Goal: Task Accomplishment & Management: Manage account settings

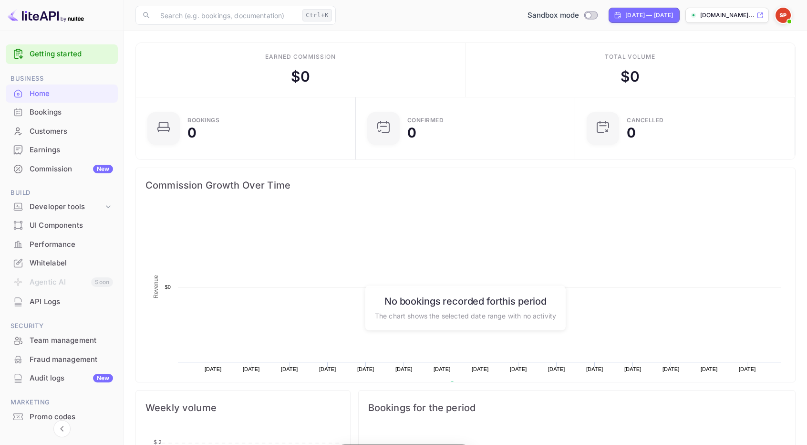
scroll to position [147, 207]
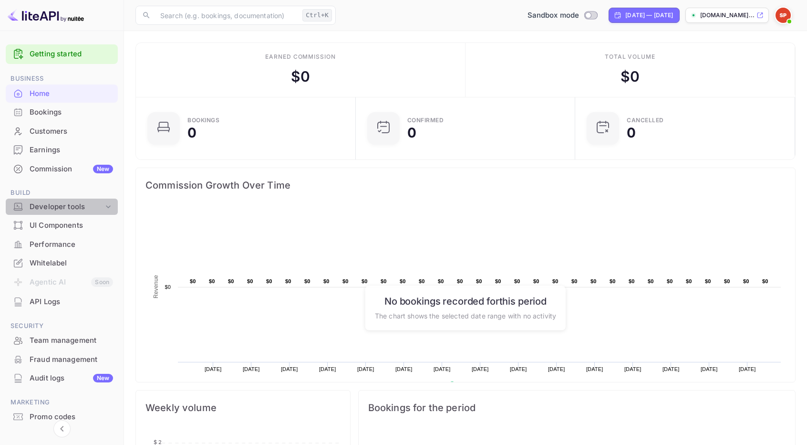
click at [67, 206] on div "Developer tools" at bounding box center [67, 206] width 74 height 11
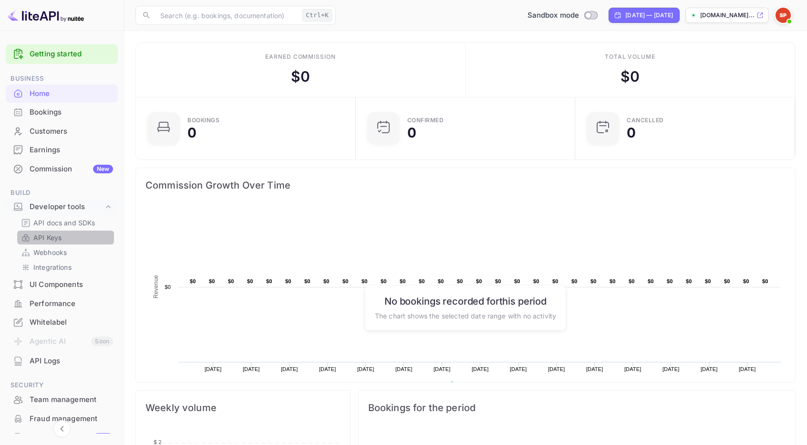
click at [65, 236] on link "API Keys" at bounding box center [65, 237] width 89 height 10
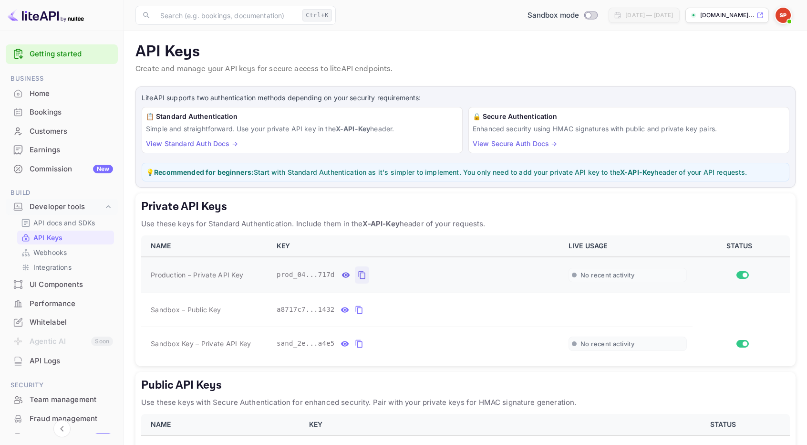
click at [358, 273] on icon "private api keys table" at bounding box center [362, 274] width 9 height 11
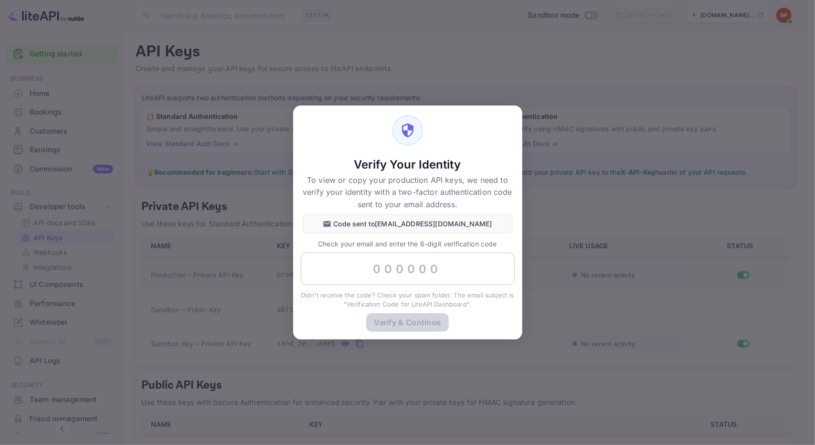
click at [396, 280] on input "text" at bounding box center [408, 268] width 214 height 32
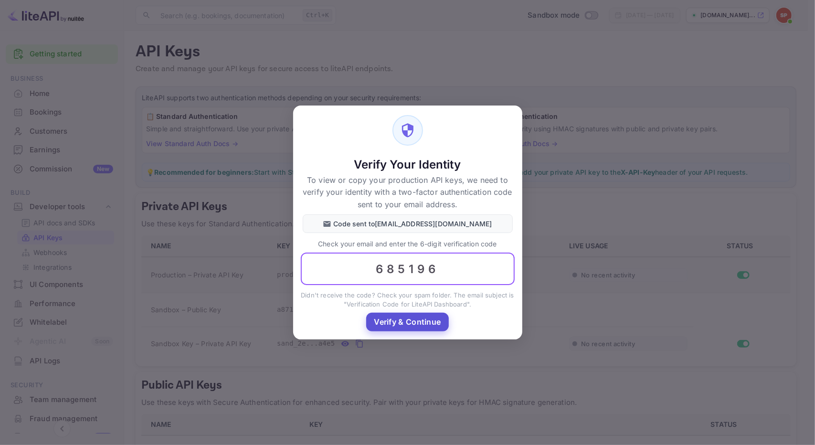
type input "685196"
click at [407, 323] on button "Verify & Continue" at bounding box center [407, 322] width 82 height 19
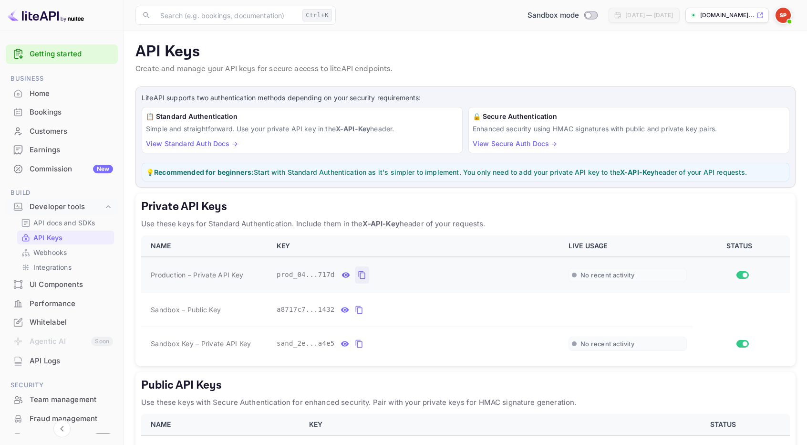
click at [213, 146] on link "View Standard Auth Docs →" at bounding box center [192, 143] width 92 height 8
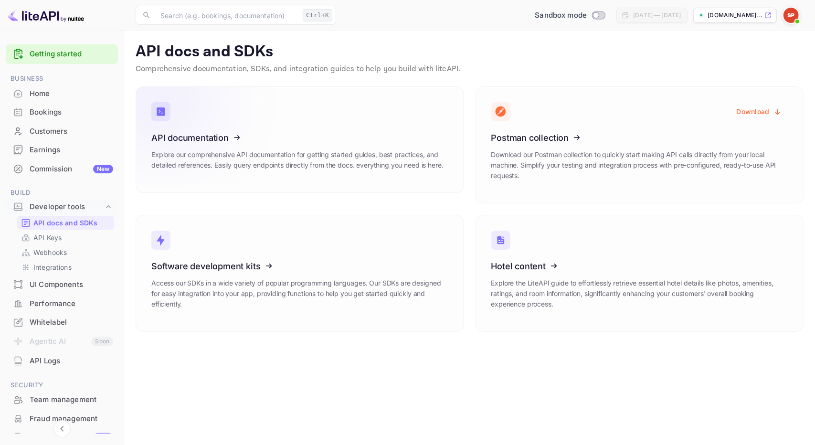
click at [208, 133] on icon at bounding box center [210, 136] width 148 height 98
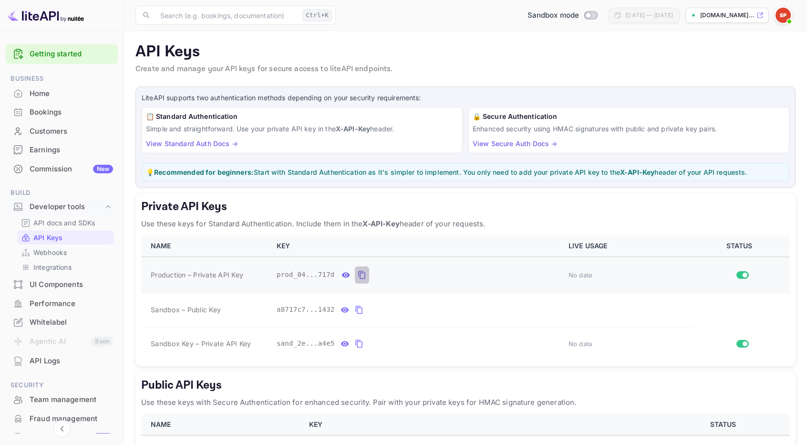
click at [358, 274] on icon "private api keys table" at bounding box center [362, 274] width 9 height 11
click at [209, 145] on link "View Standard Auth Docs →" at bounding box center [192, 143] width 92 height 8
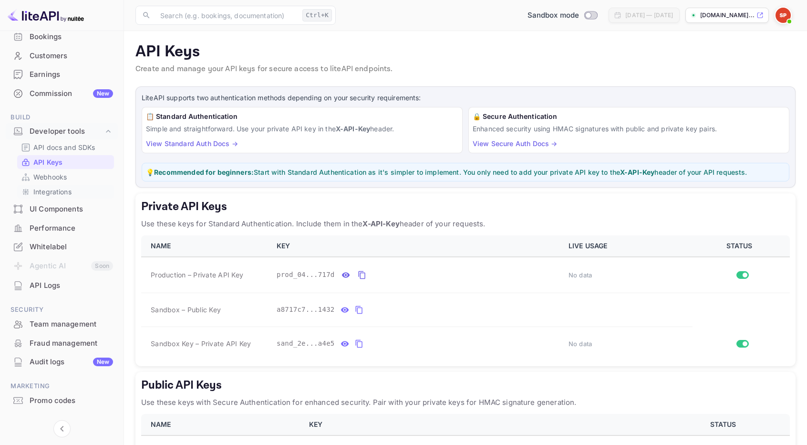
scroll to position [78, 0]
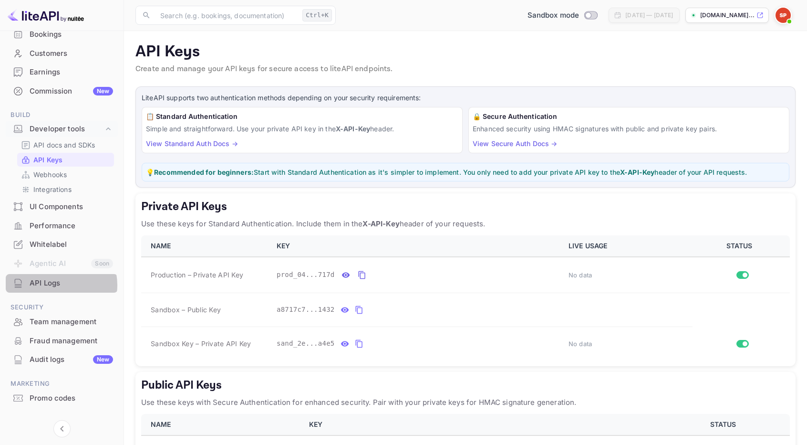
click at [55, 284] on div "API Logs" at bounding box center [72, 283] width 84 height 11
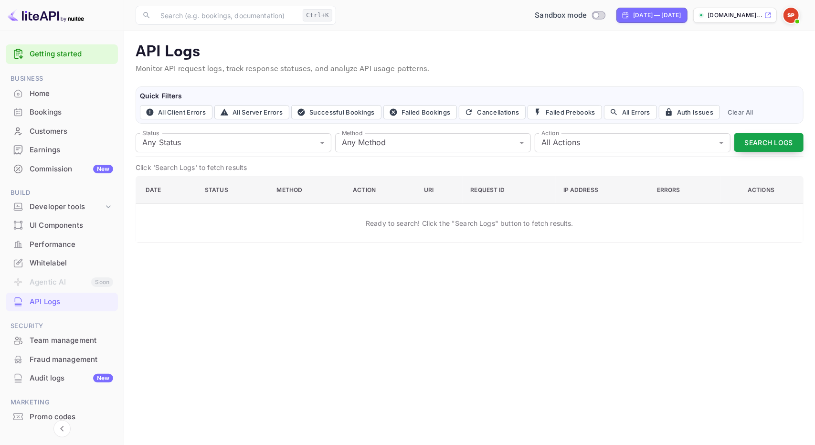
click at [775, 137] on button "Search Logs" at bounding box center [768, 142] width 69 height 19
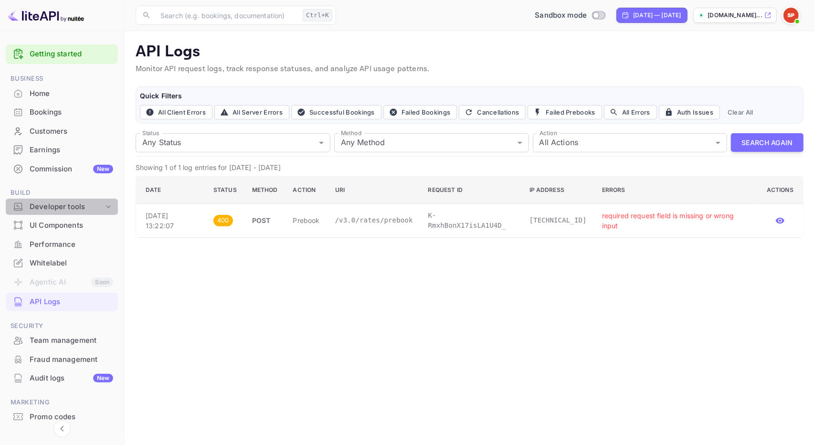
click at [85, 201] on div "Developer tools" at bounding box center [67, 206] width 74 height 11
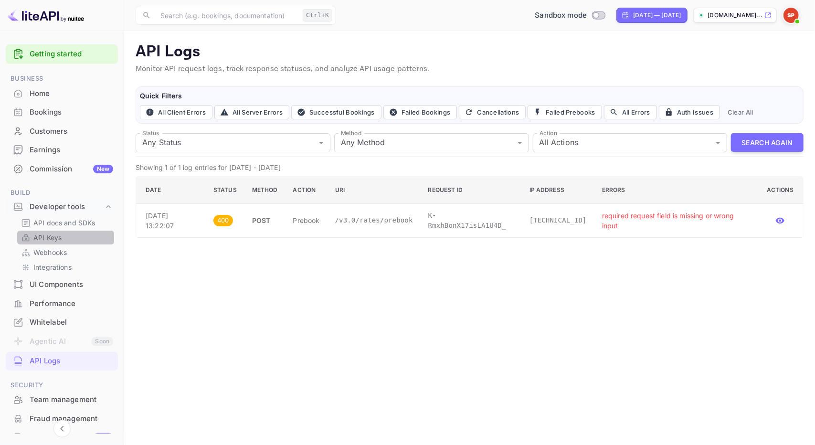
click at [52, 233] on p "API Keys" at bounding box center [47, 237] width 28 height 10
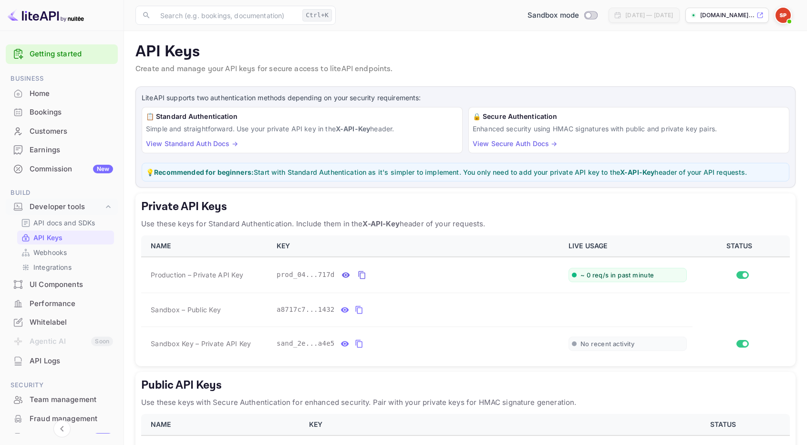
scroll to position [74, 0]
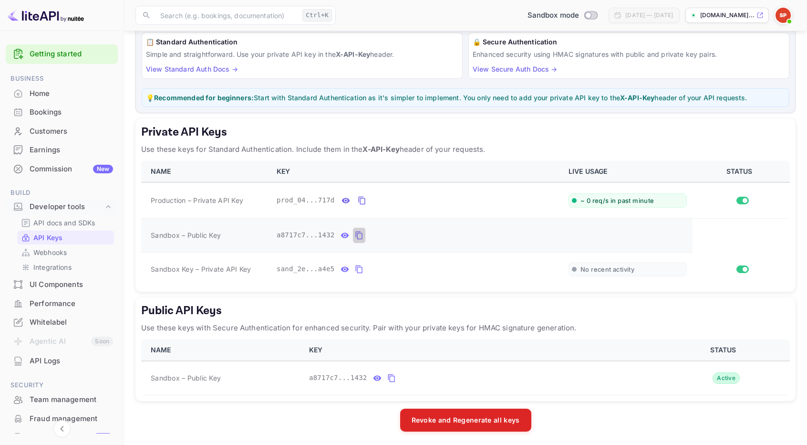
click at [355, 235] on icon "private api keys table" at bounding box center [359, 235] width 9 height 11
click at [355, 269] on icon "private api keys table" at bounding box center [359, 268] width 9 height 11
click at [358, 199] on icon "private api keys table" at bounding box center [362, 200] width 9 height 11
click at [375, 375] on icon "public api keys table" at bounding box center [377, 377] width 8 height 5
click at [464, 376] on icon "public api keys table" at bounding box center [468, 377] width 9 height 11
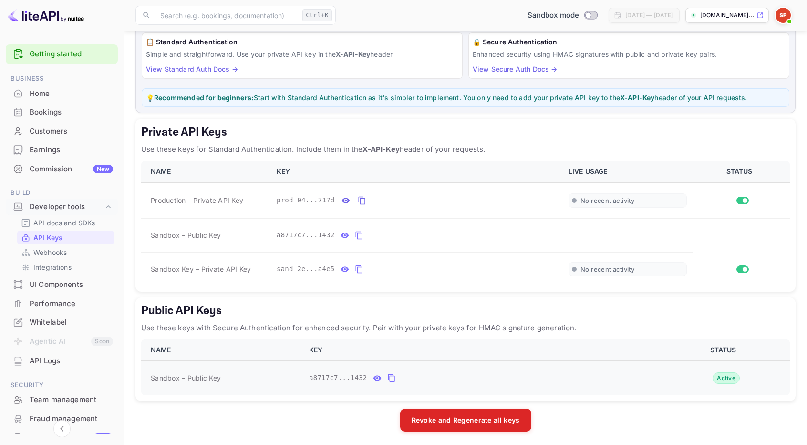
scroll to position [0, 0]
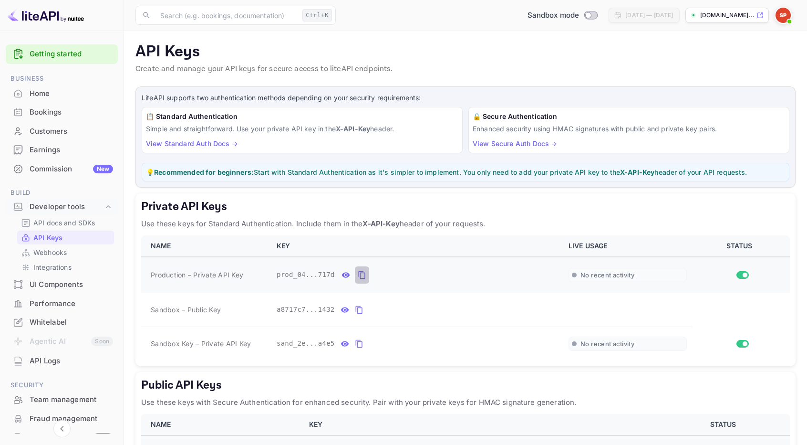
click at [358, 273] on icon "private api keys table" at bounding box center [362, 274] width 9 height 11
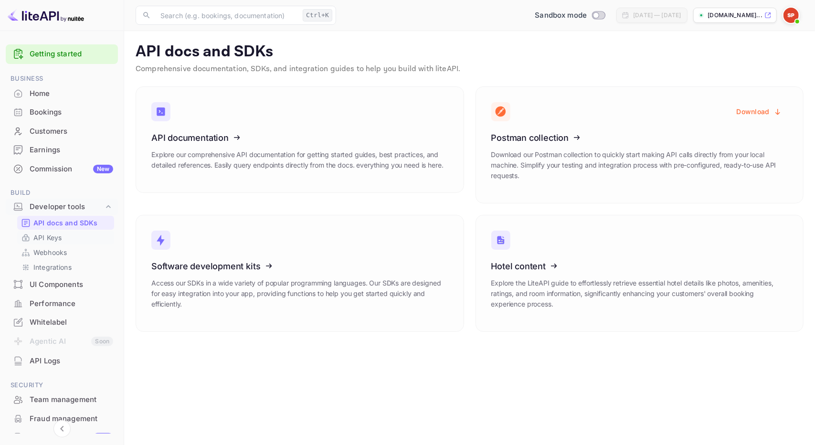
click at [50, 234] on p "API Keys" at bounding box center [47, 237] width 28 height 10
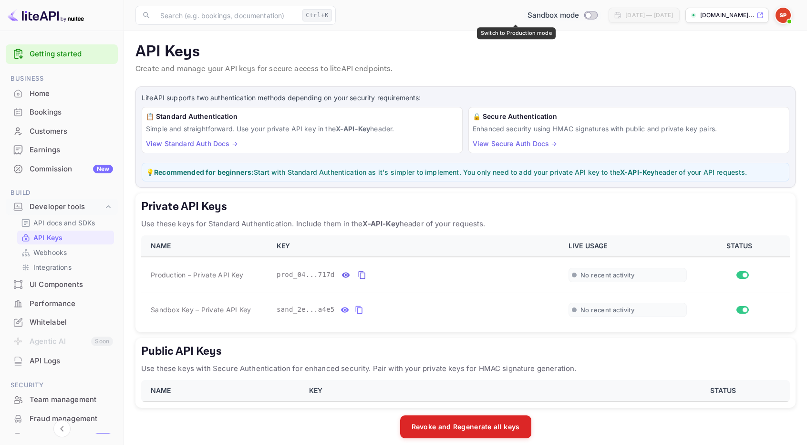
click at [528, 13] on span "Sandbox mode" at bounding box center [554, 15] width 52 height 11
checkbox input "true"
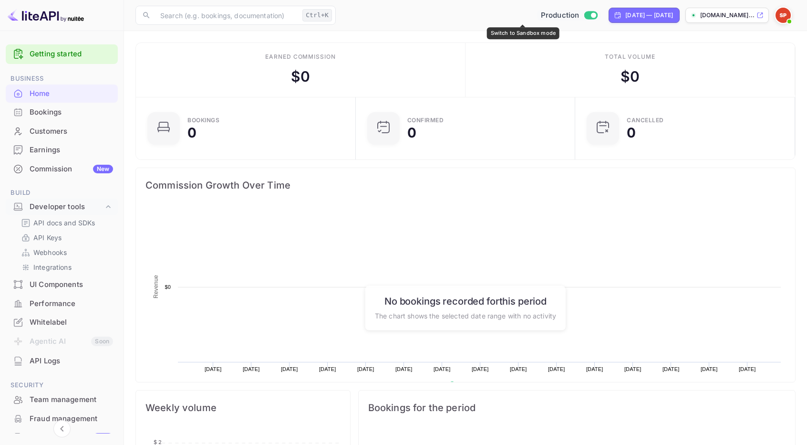
scroll to position [147, 207]
click at [541, 15] on span "Production" at bounding box center [560, 15] width 39 height 11
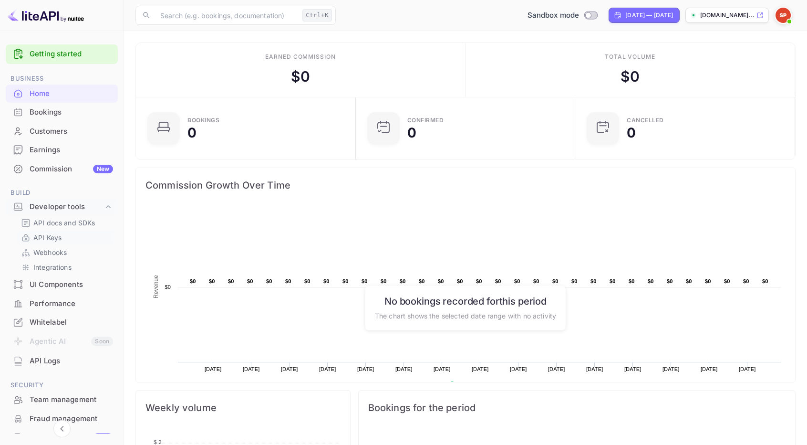
click at [61, 239] on p "API Keys" at bounding box center [47, 237] width 28 height 10
